Goal: Task Accomplishment & Management: Manage account settings

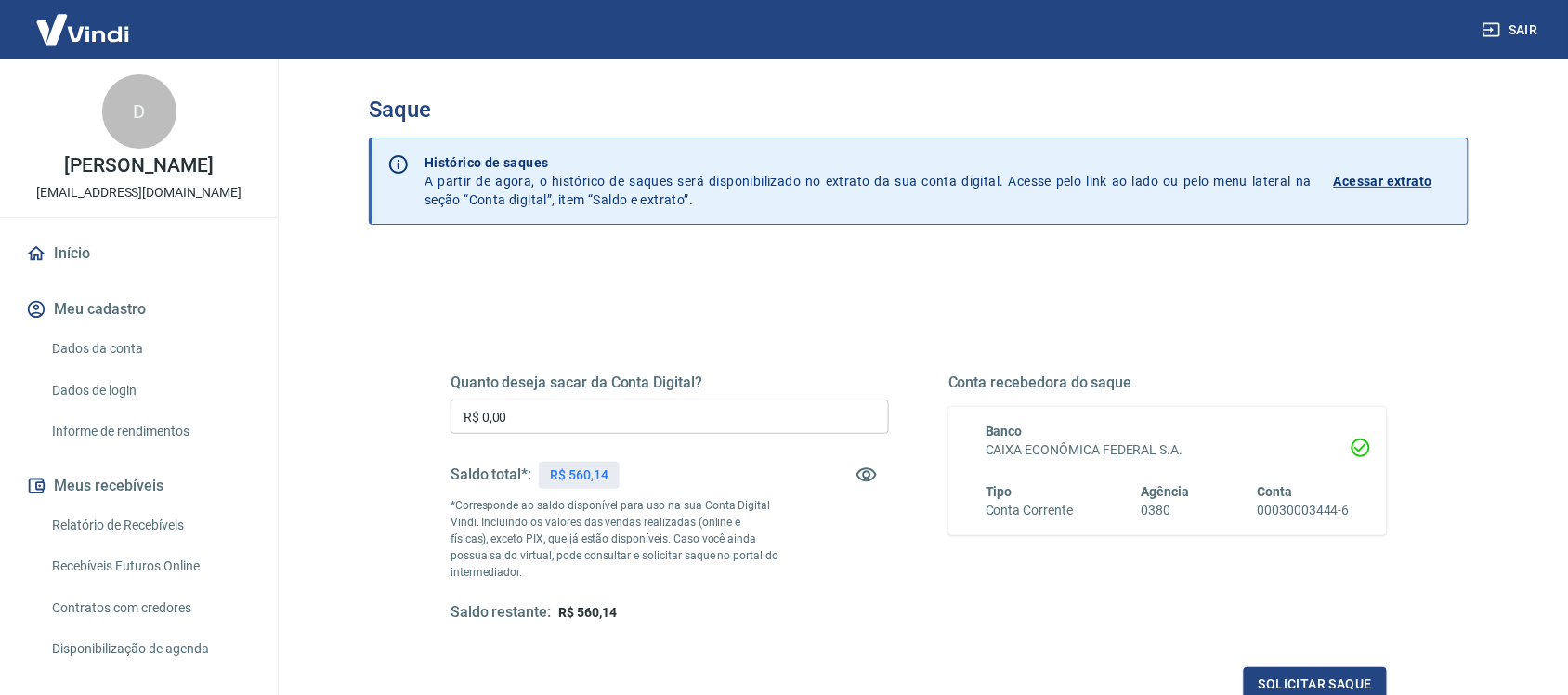
scroll to position [272, 0]
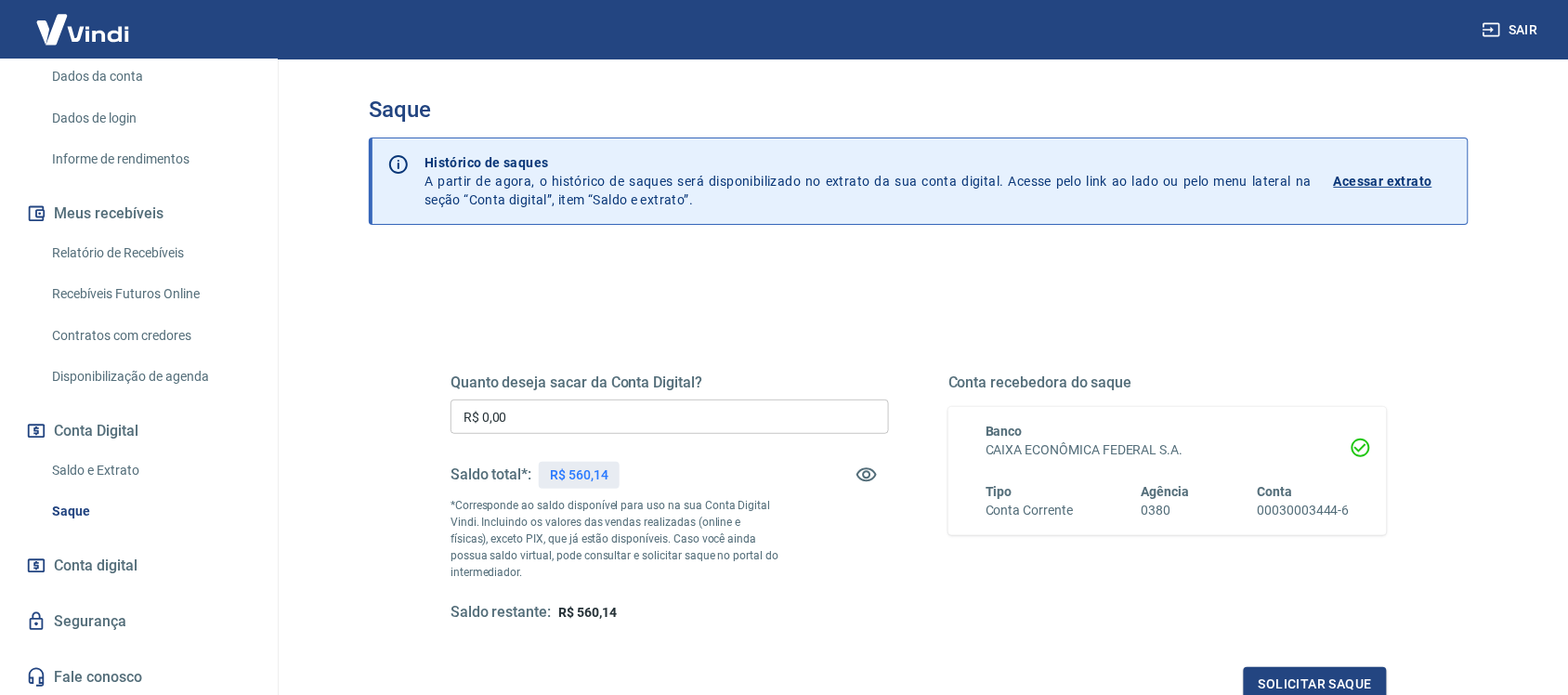
click at [136, 238] on link "Relatório de Recebíveis" at bounding box center [150, 253] width 211 height 38
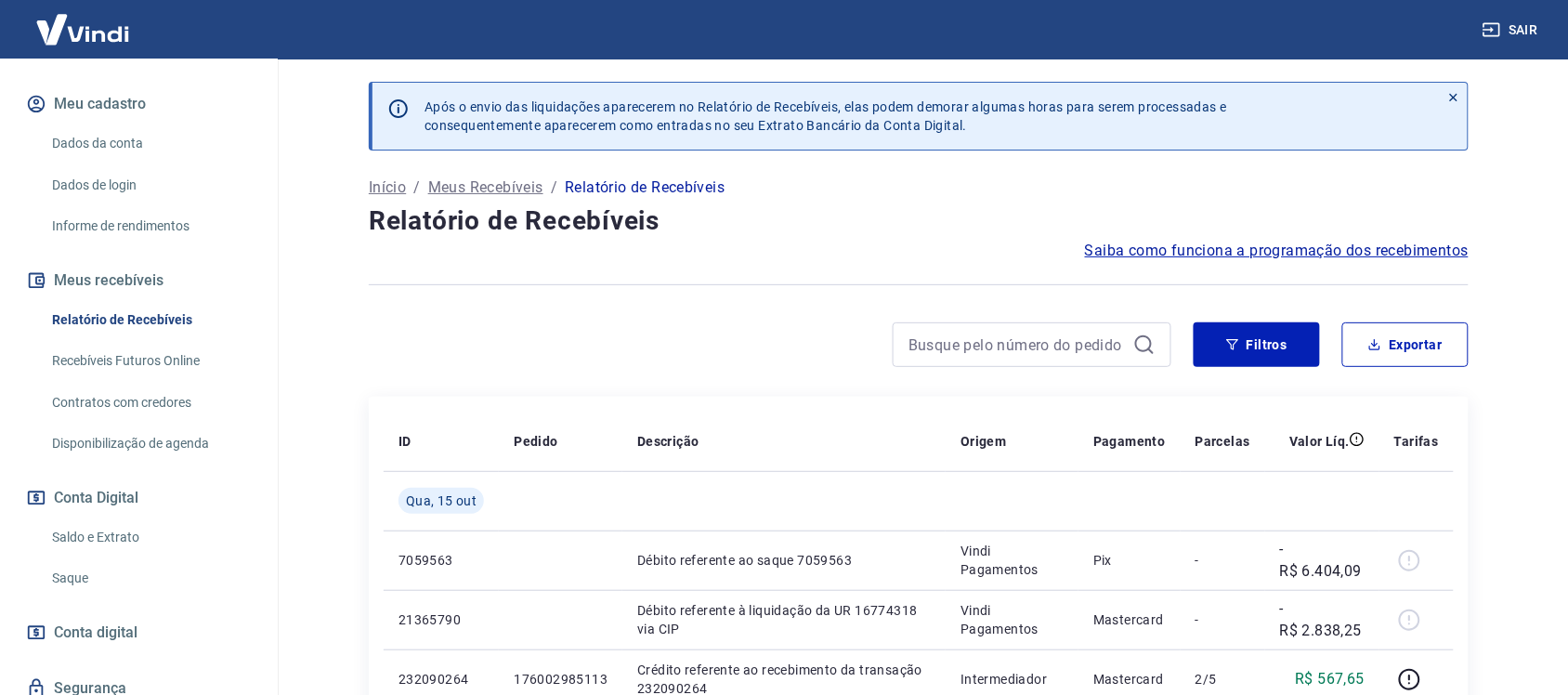
scroll to position [232, 0]
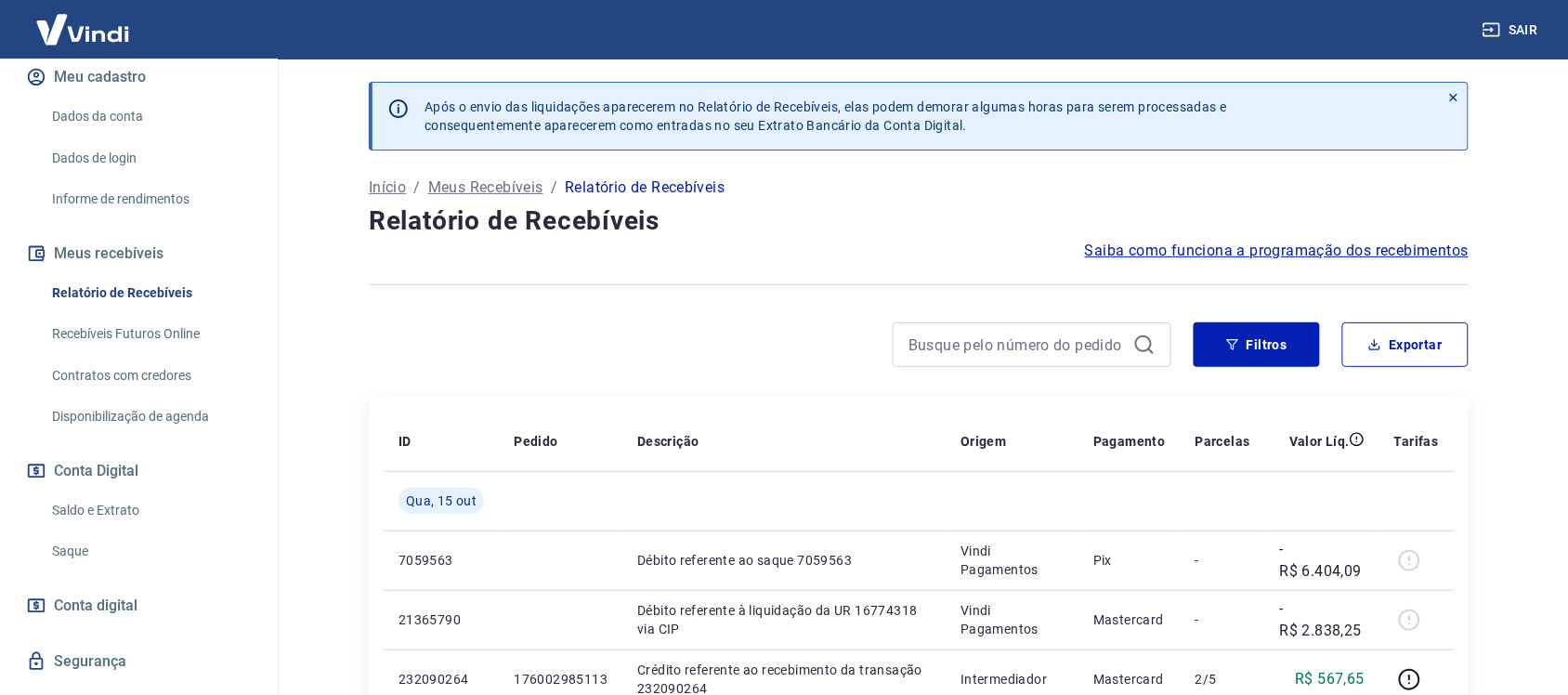
click at [75, 543] on link "Saque" at bounding box center [150, 551] width 211 height 38
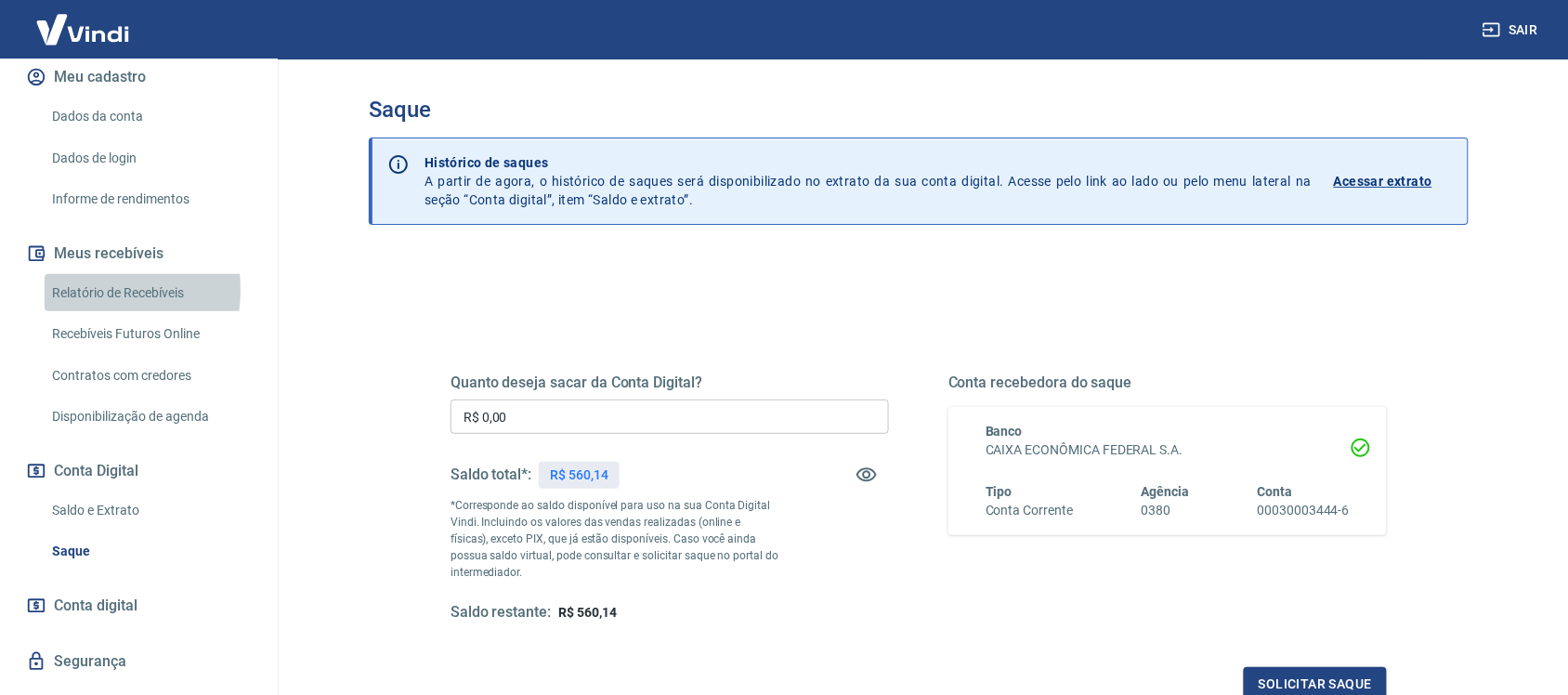
click at [65, 288] on link "Relatório de Recebíveis" at bounding box center [150, 292] width 211 height 38
